Goal: Information Seeking & Learning: Learn about a topic

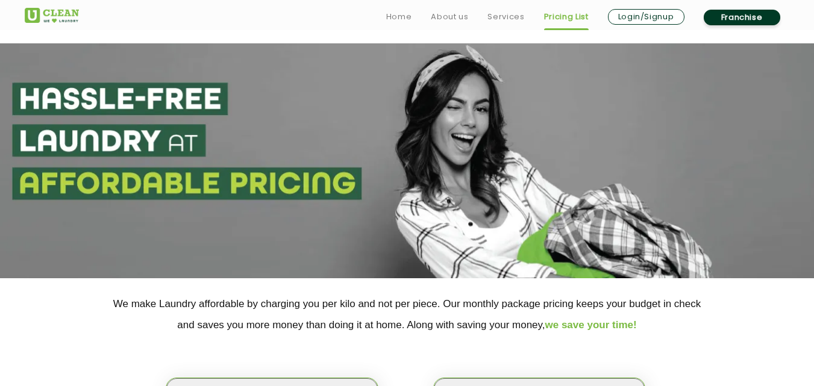
scroll to position [88, 0]
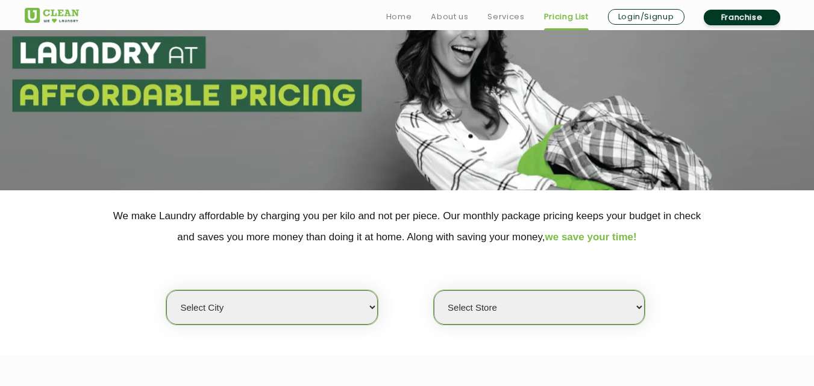
click at [306, 287] on div "Select city [GEOGRAPHIC_DATA] [GEOGRAPHIC_DATA] [GEOGRAPHIC_DATA] [GEOGRAPHIC_D…" at bounding box center [407, 287] width 783 height 78
click at [307, 306] on select "Select city [GEOGRAPHIC_DATA] [GEOGRAPHIC_DATA] [GEOGRAPHIC_DATA] [GEOGRAPHIC_D…" at bounding box center [271, 307] width 211 height 34
select select "72"
click at [166, 290] on select "Select city [GEOGRAPHIC_DATA] [GEOGRAPHIC_DATA] [GEOGRAPHIC_DATA] [GEOGRAPHIC_D…" at bounding box center [271, 307] width 211 height 34
select select "0"
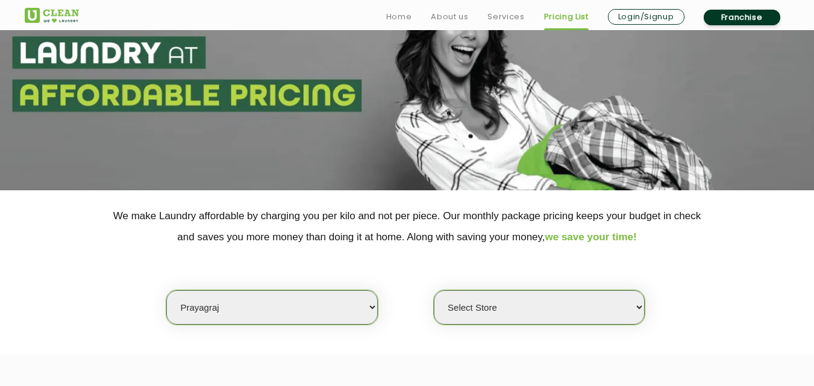
click at [321, 315] on select "Select city [GEOGRAPHIC_DATA] [GEOGRAPHIC_DATA] [GEOGRAPHIC_DATA] [GEOGRAPHIC_D…" at bounding box center [271, 307] width 211 height 34
select select "29"
click at [166, 290] on select "Select city [GEOGRAPHIC_DATA] [GEOGRAPHIC_DATA] [GEOGRAPHIC_DATA] [GEOGRAPHIC_D…" at bounding box center [271, 307] width 211 height 34
click at [531, 304] on select "Select Store UClean Jagdeopath Patna" at bounding box center [539, 307] width 211 height 34
select select "325"
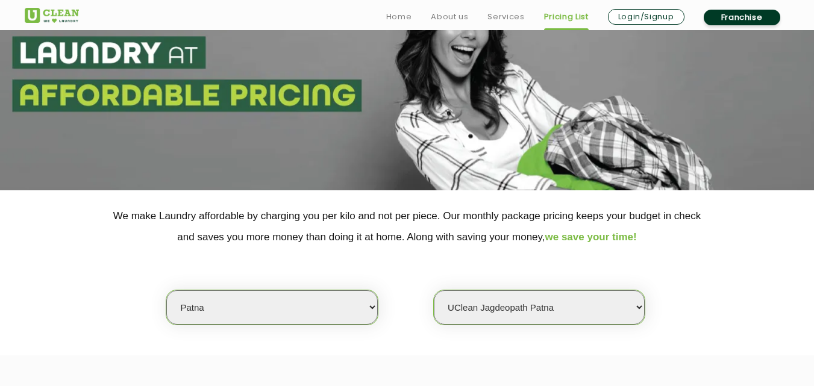
click at [434, 290] on select "Select Store UClean Jagdeopath Patna" at bounding box center [539, 307] width 211 height 34
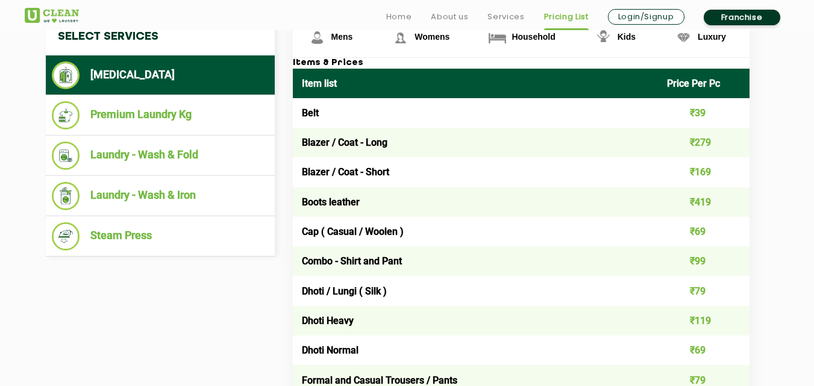
scroll to position [507, 0]
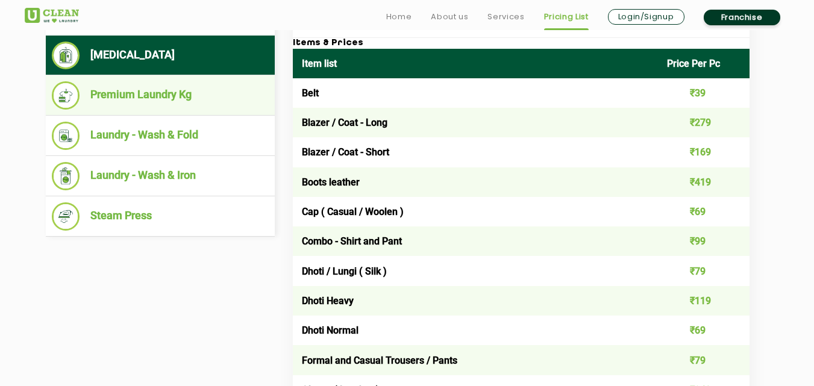
click at [212, 90] on li "Premium Laundry Kg" at bounding box center [160, 95] width 217 height 28
